Goal: Task Accomplishment & Management: Complete application form

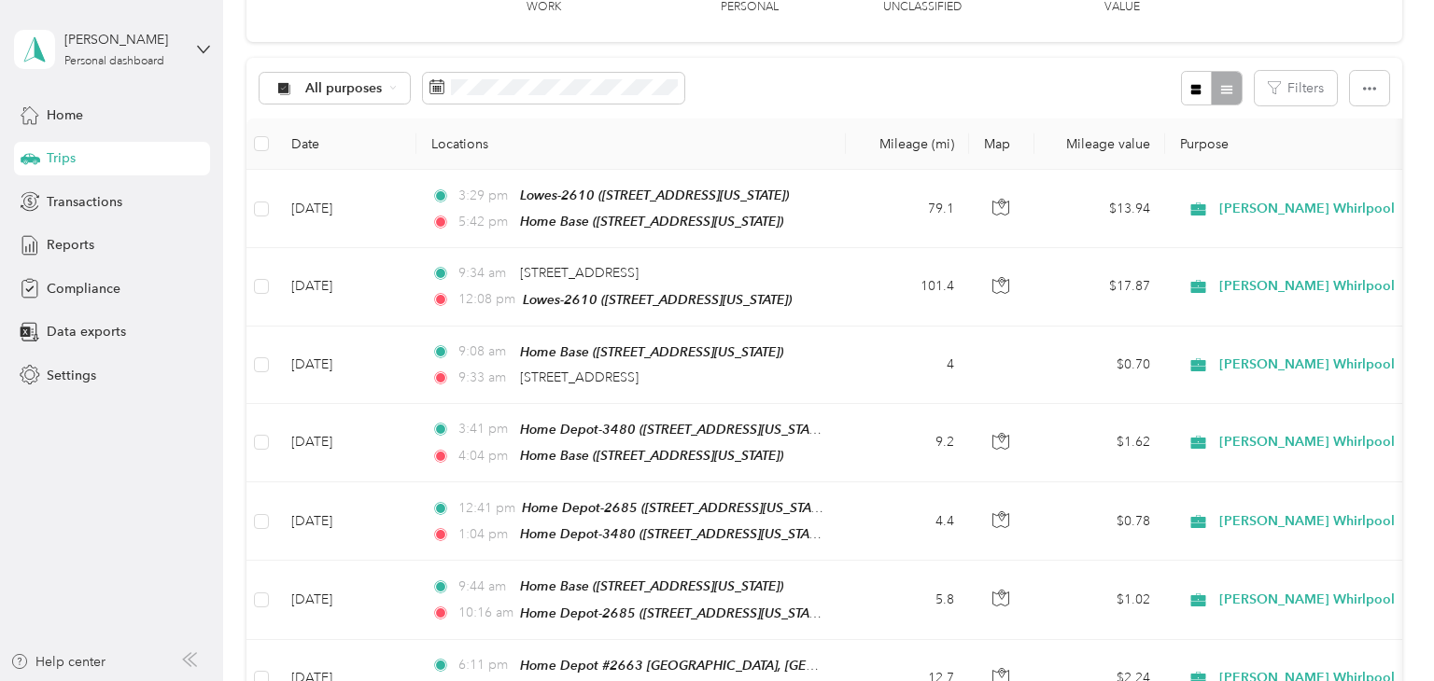
scroll to position [146, 0]
click at [105, 242] on div "Reports" at bounding box center [112, 246] width 196 height 34
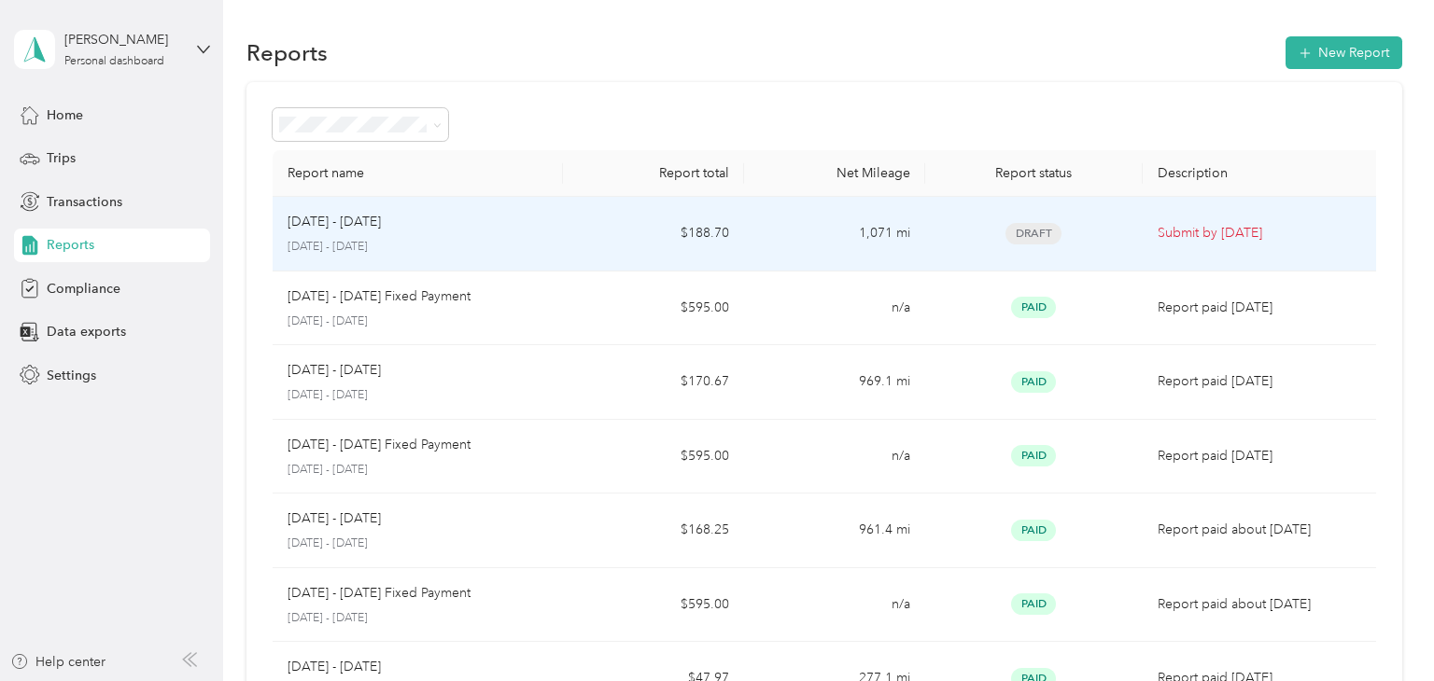
click at [1037, 234] on span "Draft" at bounding box center [1033, 233] width 56 height 21
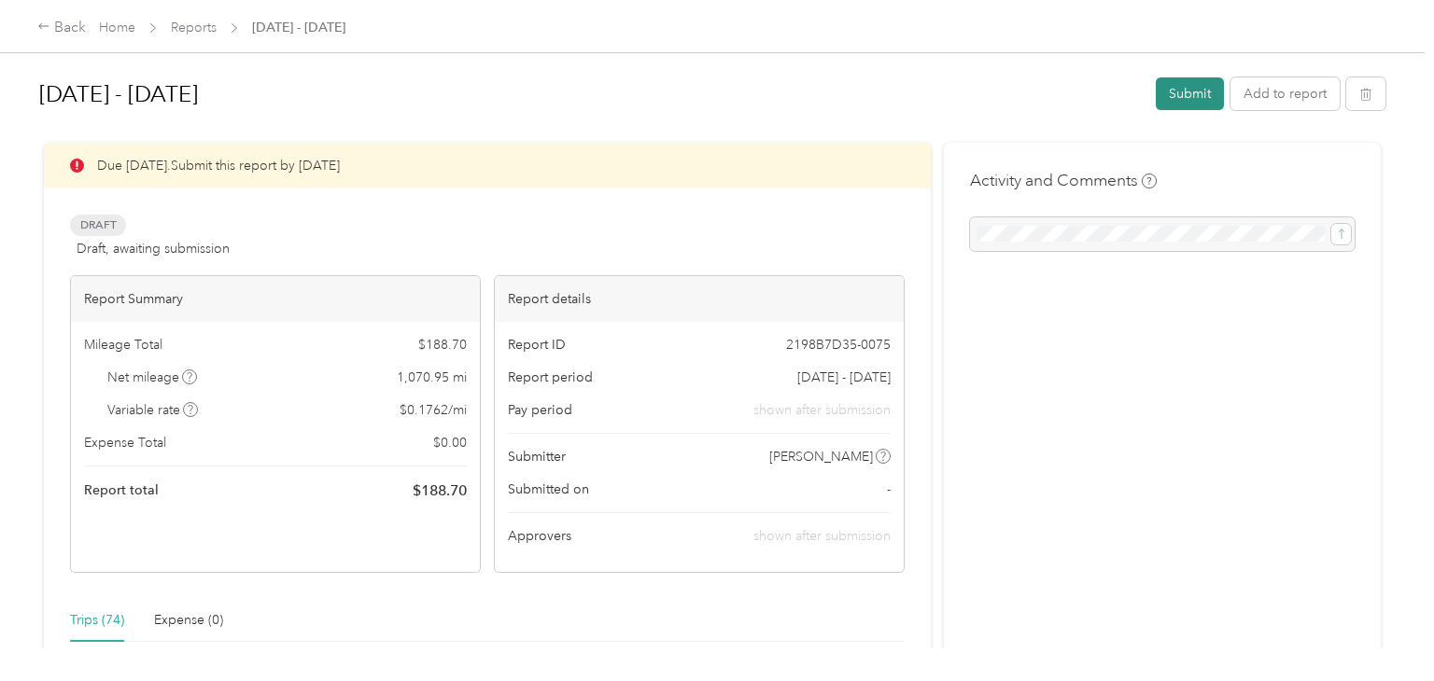
click at [1184, 91] on button "Submit" at bounding box center [1190, 93] width 68 height 33
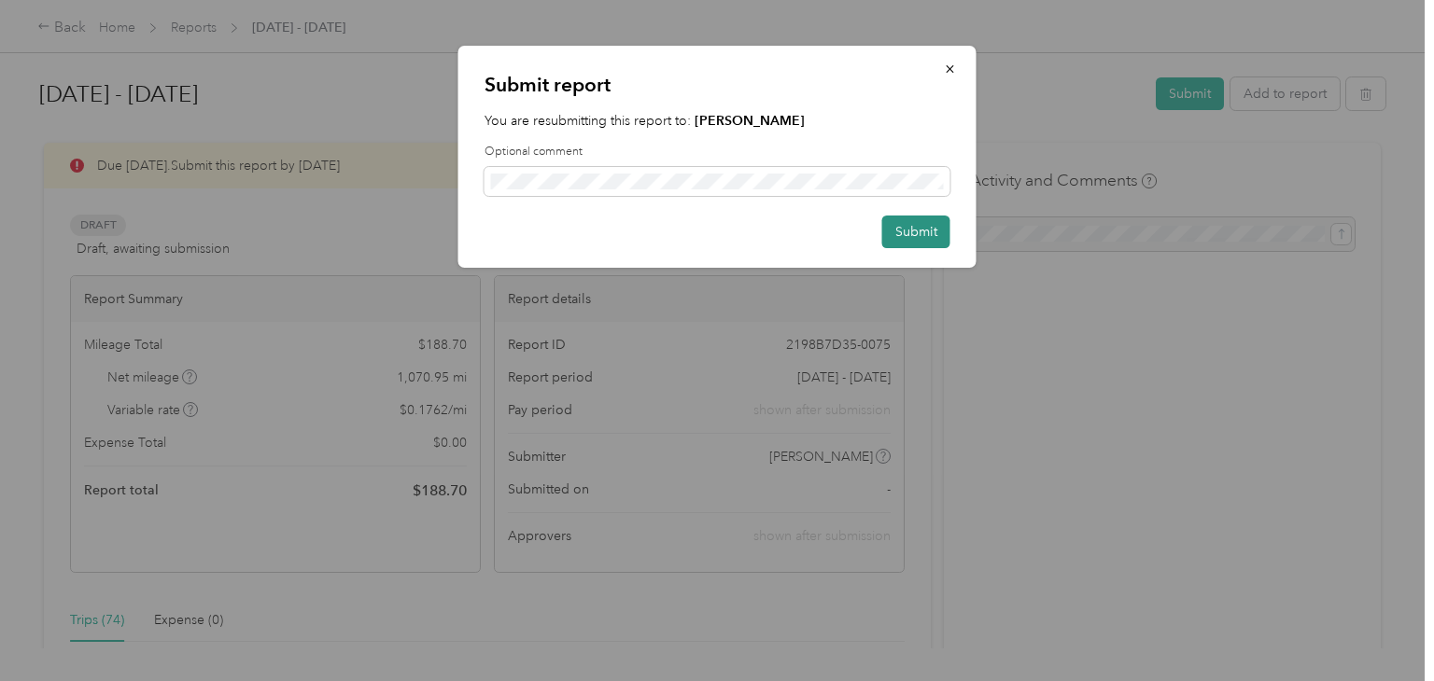
click at [913, 239] on button "Submit" at bounding box center [916, 232] width 68 height 33
